Goal: Task Accomplishment & Management: Complete application form

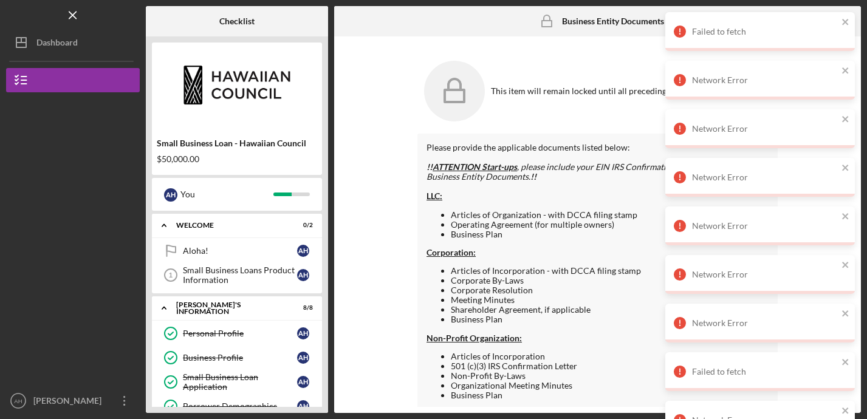
scroll to position [279, 0]
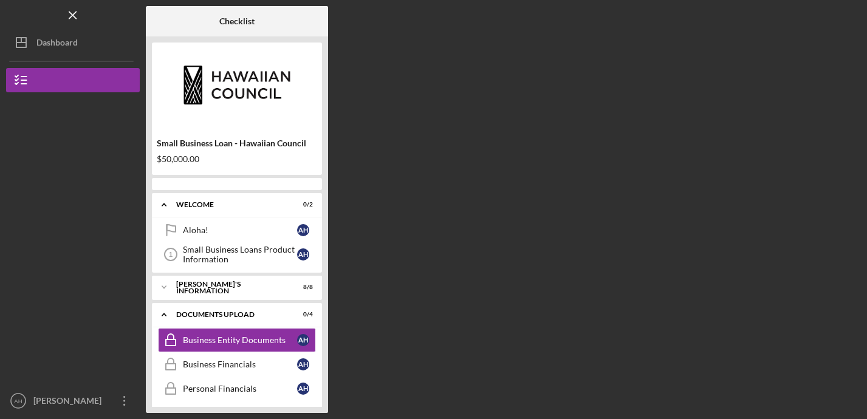
scroll to position [40, 0]
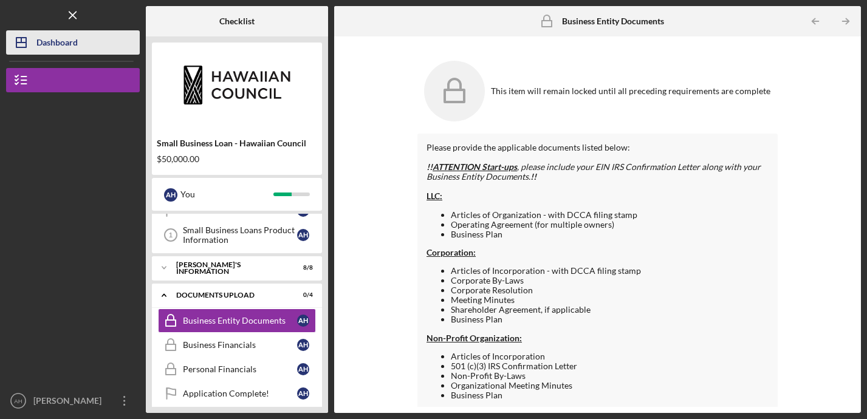
click at [65, 38] on div "Dashboard" at bounding box center [56, 43] width 41 height 27
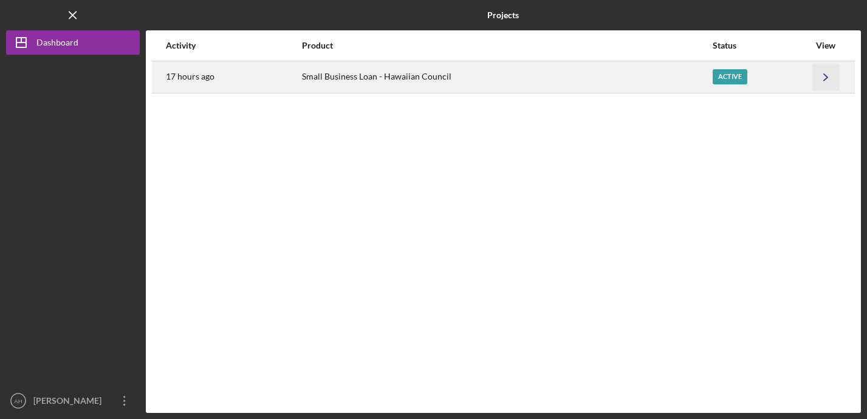
click at [828, 79] on icon "Icon/Navigate" at bounding box center [825, 76] width 27 height 27
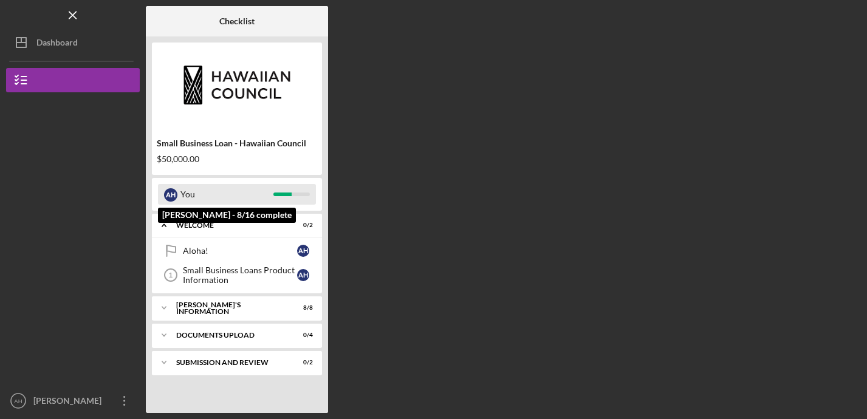
click at [231, 199] on div "You" at bounding box center [226, 194] width 93 height 21
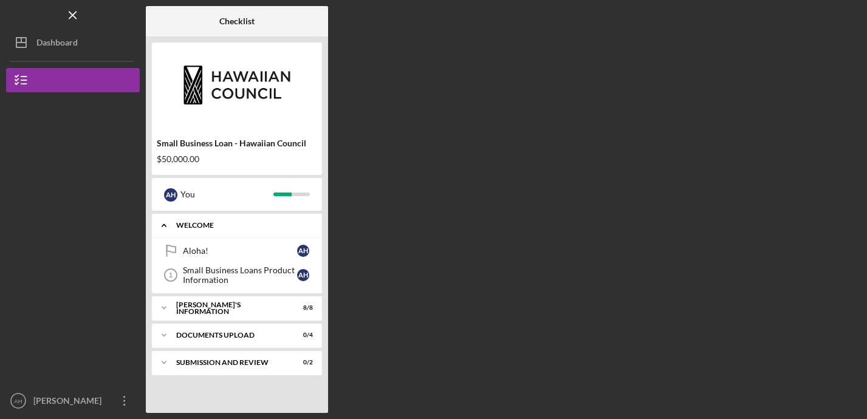
click at [219, 230] on div "Icon/Expander WELCOME 0 / 2" at bounding box center [237, 225] width 170 height 25
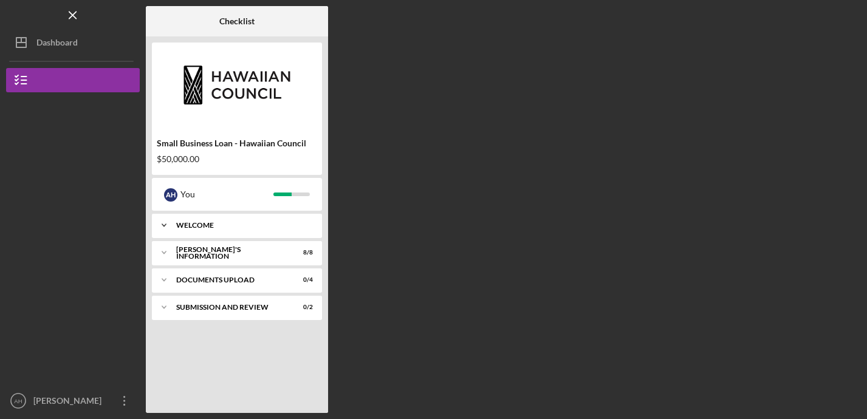
click at [220, 228] on div "Icon/Expander WELCOME 0 / 2" at bounding box center [237, 225] width 170 height 24
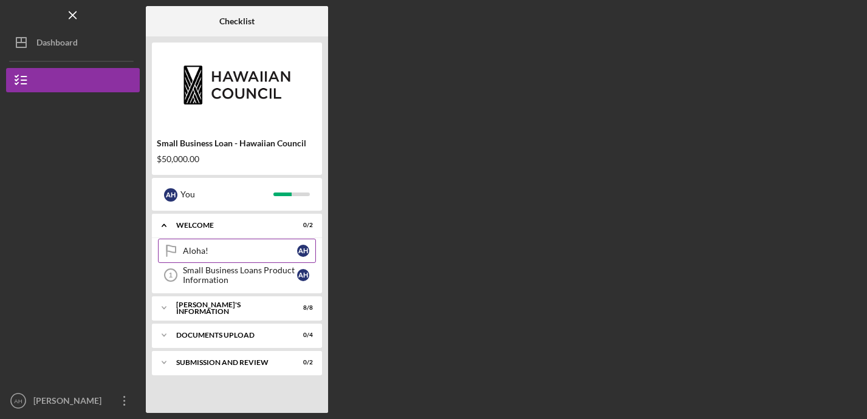
click at [209, 248] on div "Aloha!" at bounding box center [240, 251] width 114 height 10
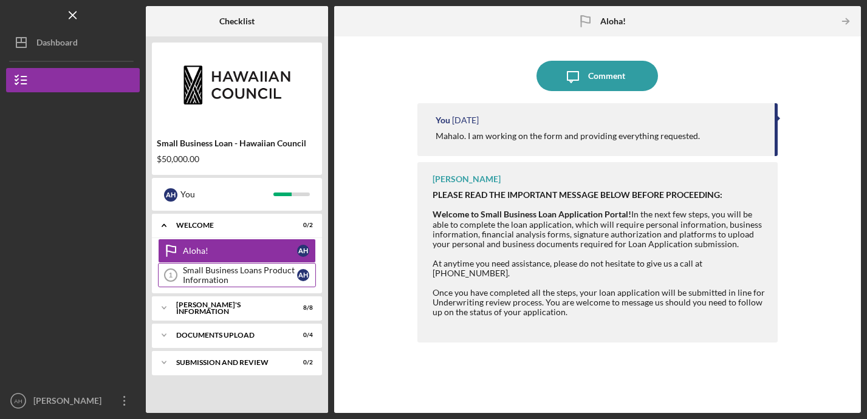
click at [210, 276] on div "Small Business Loans Product Information" at bounding box center [240, 275] width 114 height 19
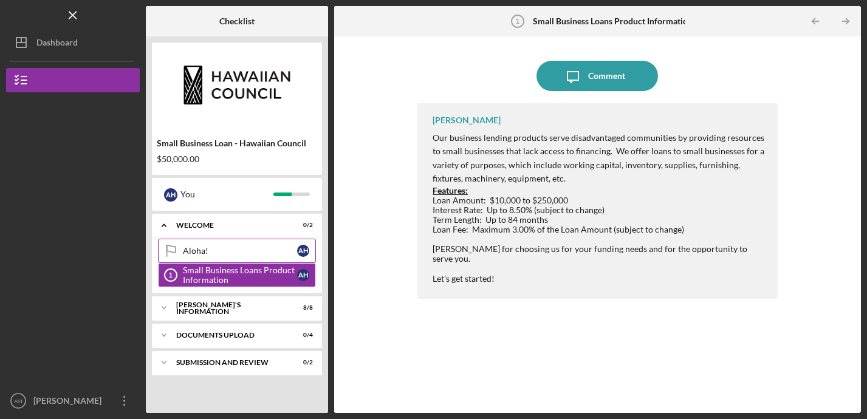
click at [212, 253] on div "Aloha!" at bounding box center [240, 251] width 114 height 10
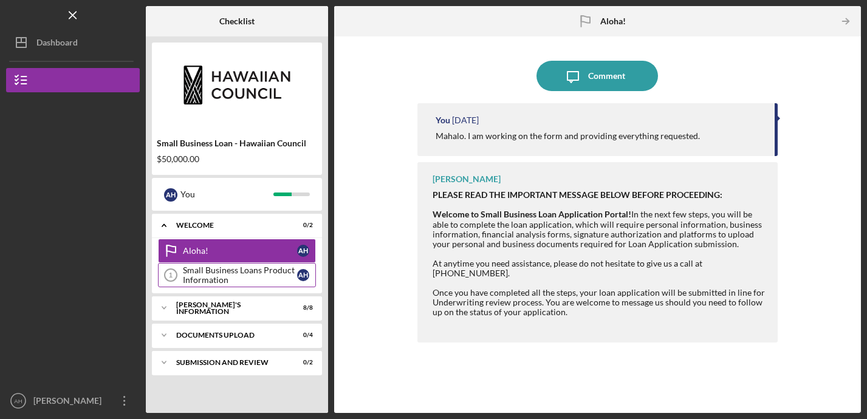
click at [213, 278] on div "Small Business Loans Product Information" at bounding box center [240, 275] width 114 height 19
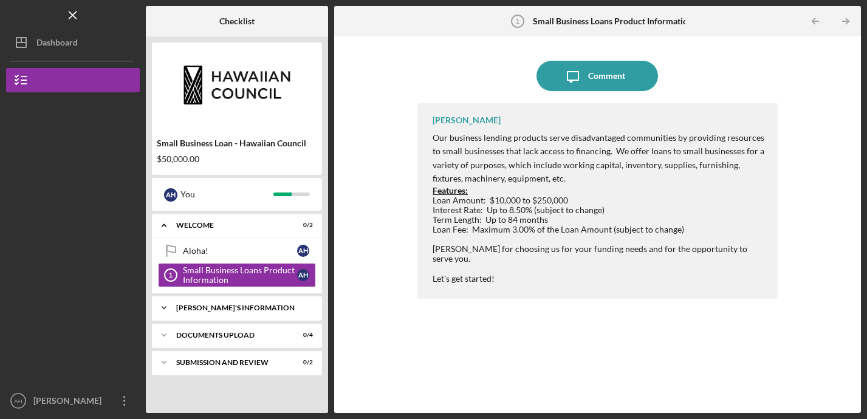
click at [210, 309] on div "[PERSON_NAME]'S INFORMATION" at bounding box center [241, 307] width 131 height 7
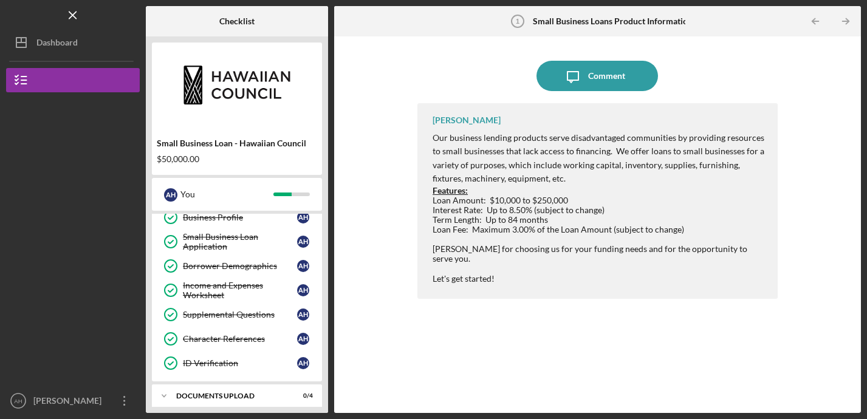
scroll to position [176, 0]
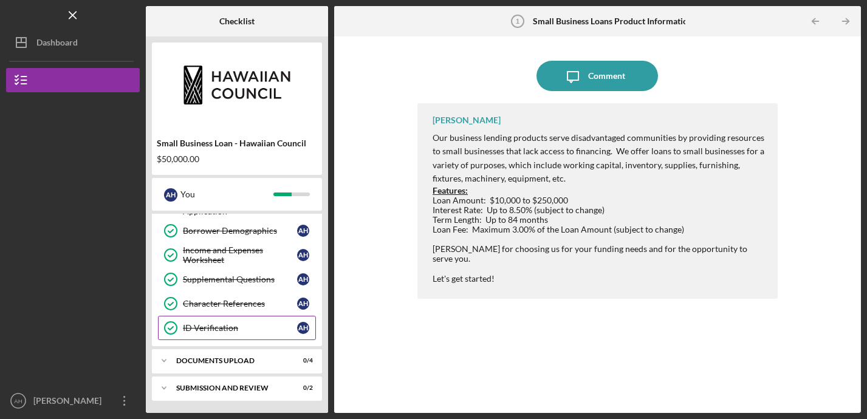
click at [206, 330] on div "ID Verification" at bounding box center [240, 328] width 114 height 10
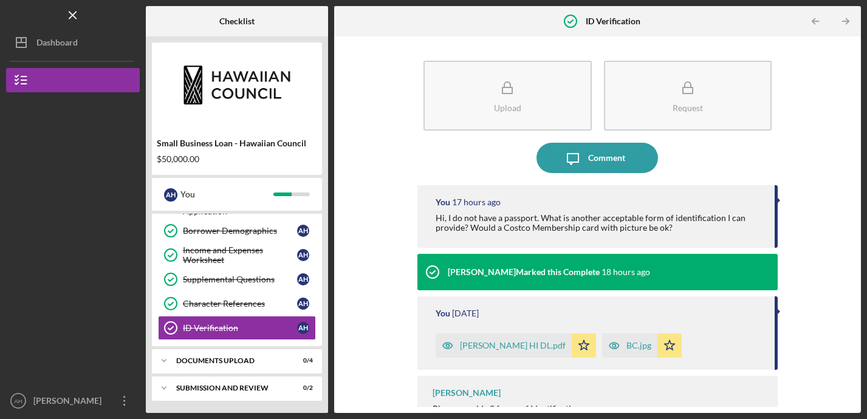
scroll to position [30, 0]
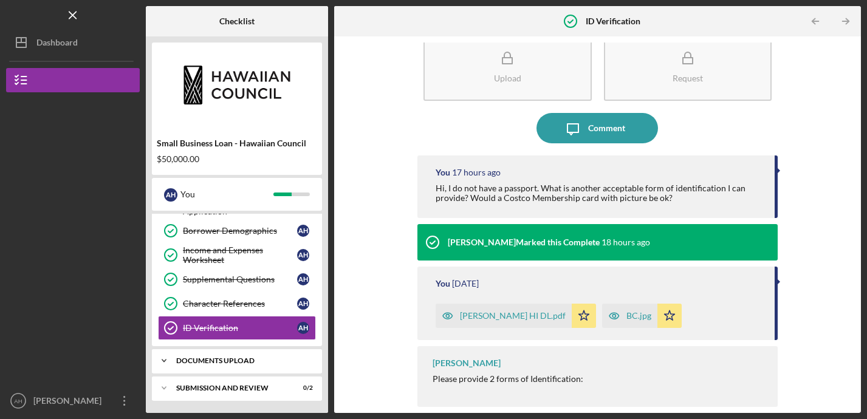
click at [258, 359] on div "DOCUMENTS UPLOAD" at bounding box center [241, 360] width 131 height 7
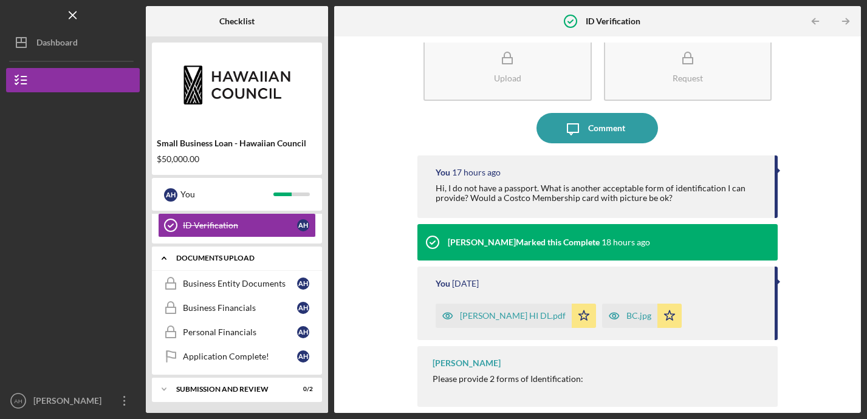
scroll to position [279, 0]
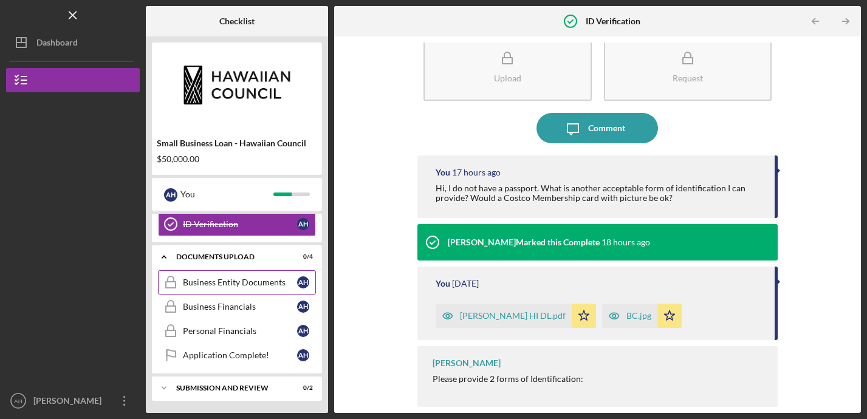
click at [244, 275] on link "Business Entity Documents Business Entity Documents A H" at bounding box center [237, 282] width 158 height 24
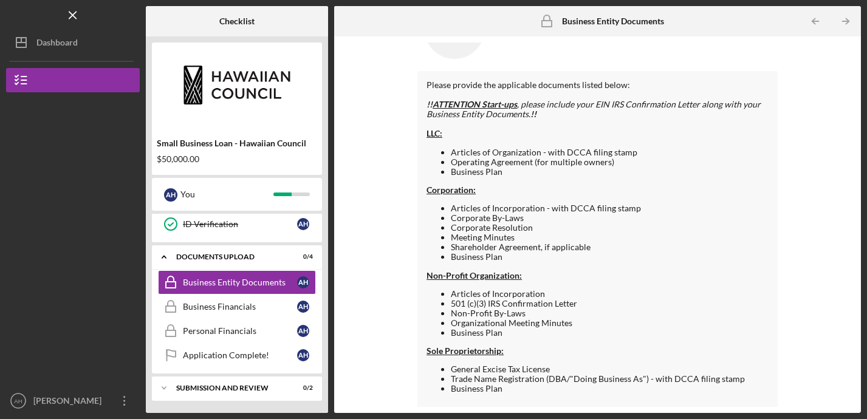
scroll to position [67, 0]
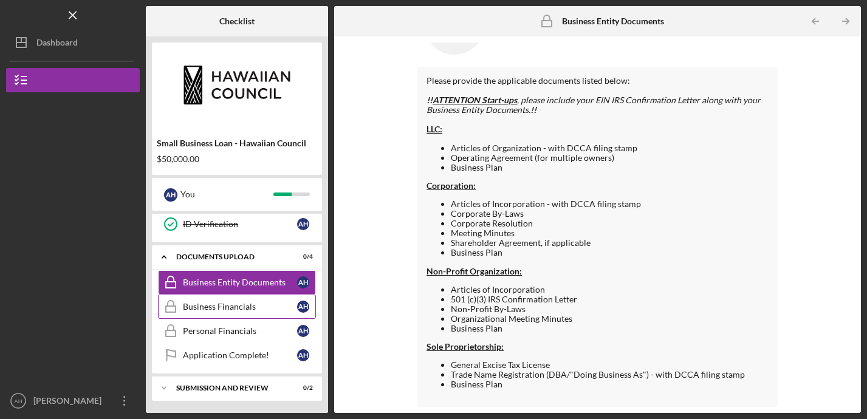
click at [225, 305] on div "Business Financials" at bounding box center [240, 307] width 114 height 10
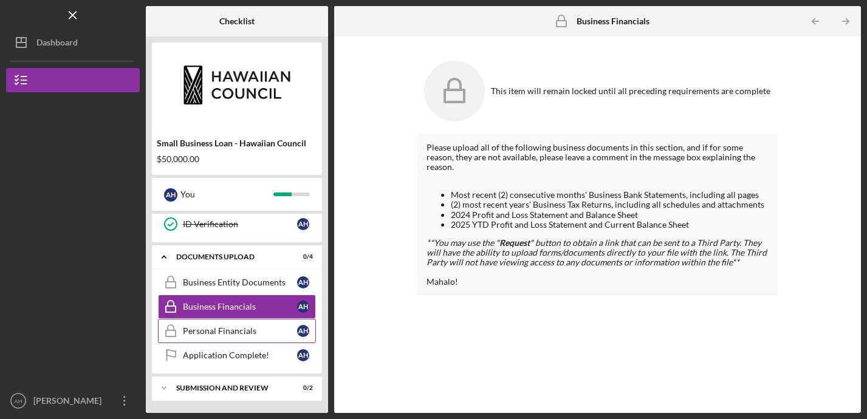
click at [233, 334] on div "Personal Financials" at bounding box center [240, 331] width 114 height 10
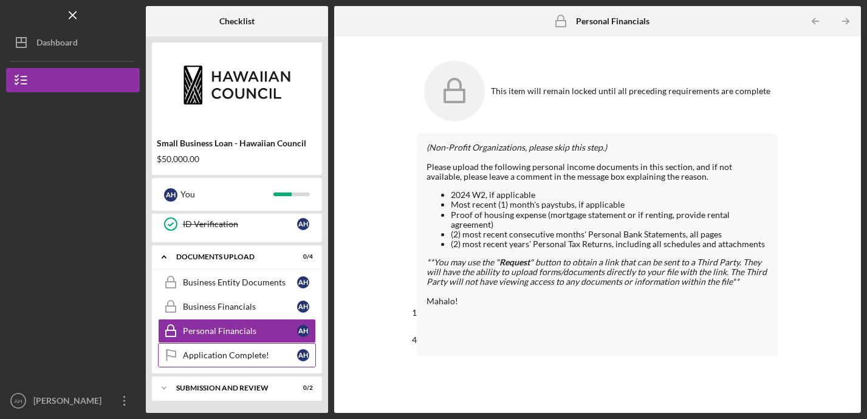
click at [228, 352] on div "Application Complete!" at bounding box center [240, 356] width 114 height 10
